Goal: Check status: Check status

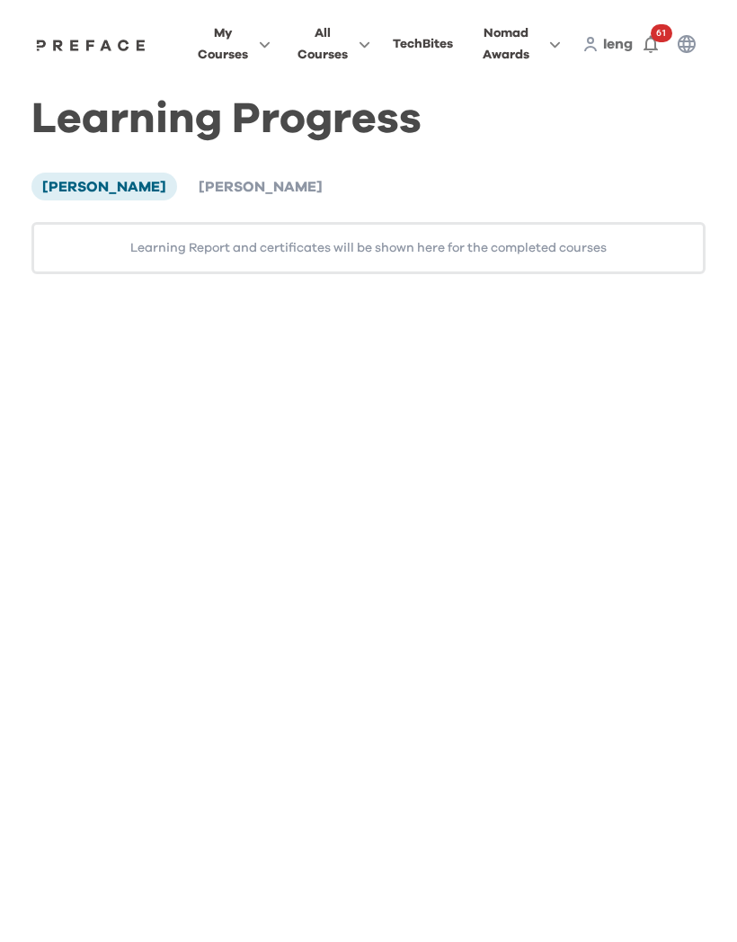
click at [212, 189] on span "[PERSON_NAME]" at bounding box center [261, 187] width 124 height 14
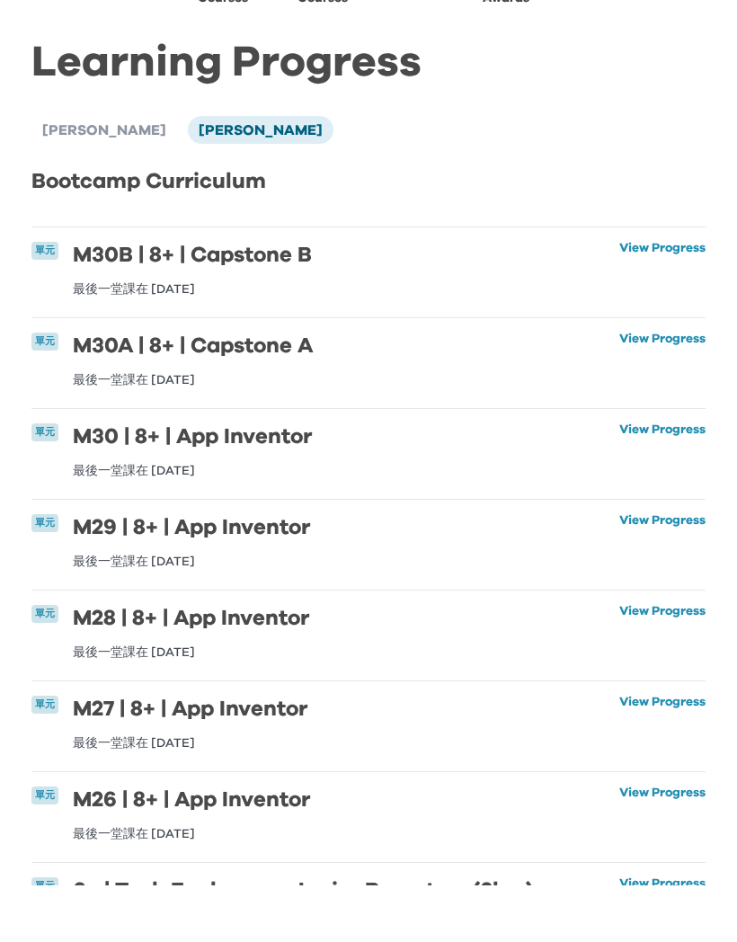
click at [418, 284] on li "單元 M30B | 8+ | Capstone B 最後一堂課在 [DATE] View Progress View Progress" at bounding box center [368, 329] width 674 height 90
click at [677, 298] on link "View Progress" at bounding box center [662, 325] width 86 height 54
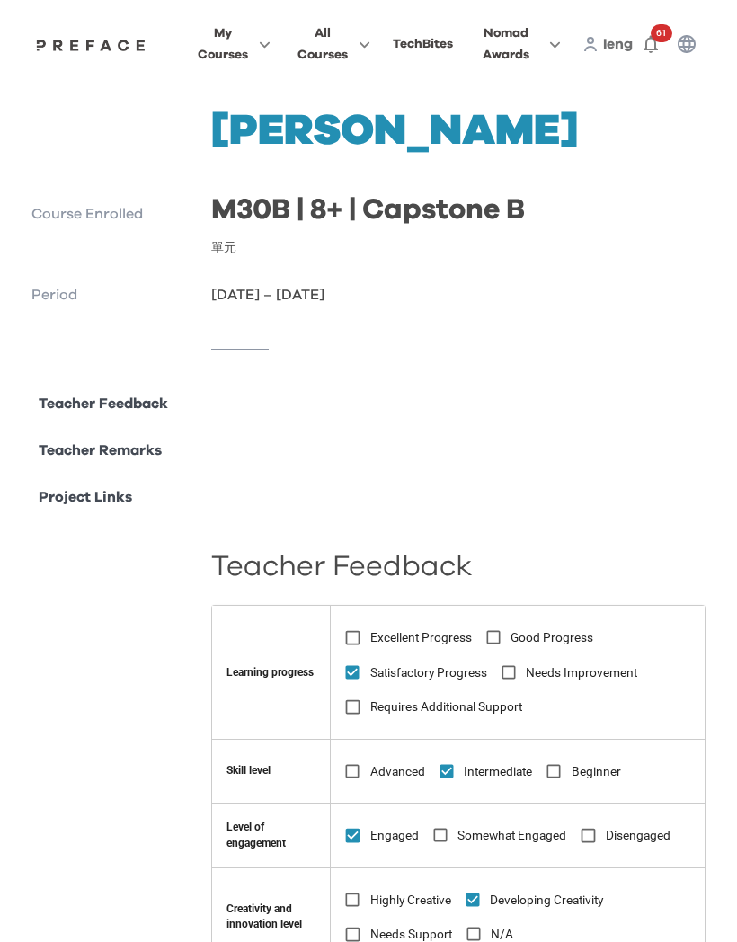
click at [59, 447] on p "Teacher Remarks" at bounding box center [100, 450] width 123 height 22
click at [40, 289] on p "Period" at bounding box center [113, 295] width 165 height 22
click at [44, 204] on p "Course Enrolled" at bounding box center [113, 214] width 165 height 22
click at [52, 40] on img at bounding box center [90, 45] width 117 height 14
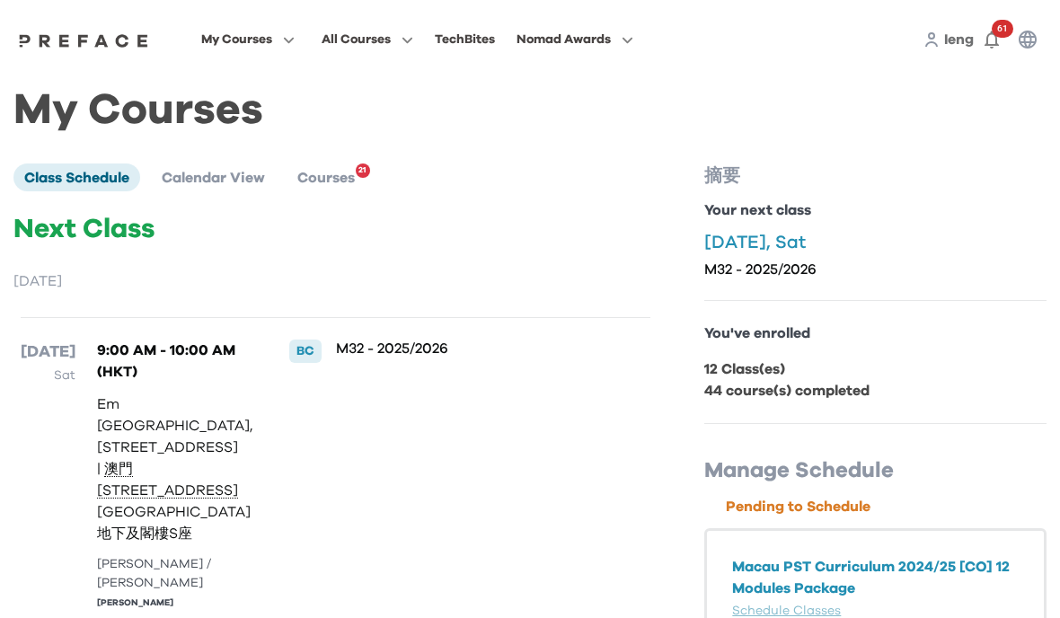
click at [347, 177] on span "Courses" at bounding box center [325, 178] width 57 height 14
